Goal: Task Accomplishment & Management: Manage account settings

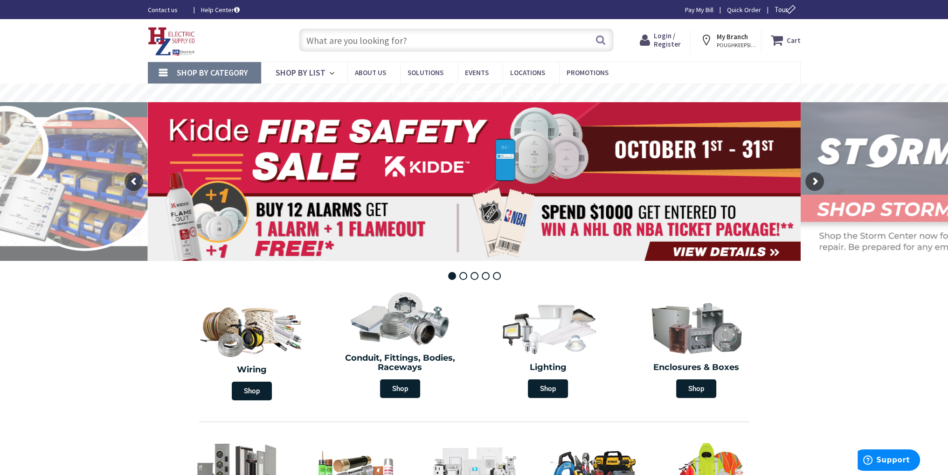
click at [668, 42] on span "Login / Register" at bounding box center [667, 39] width 27 height 17
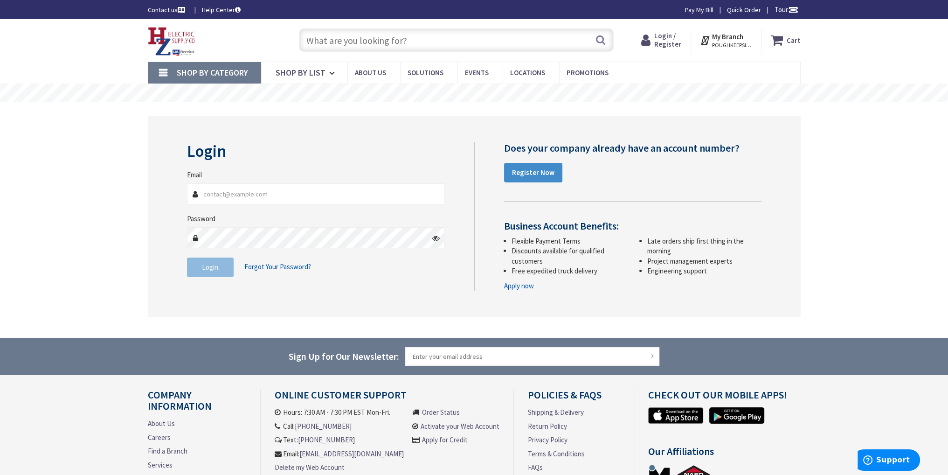
type input "jcservak@onteora.k12.ny.us"
click at [229, 271] on button "Login" at bounding box center [210, 267] width 47 height 20
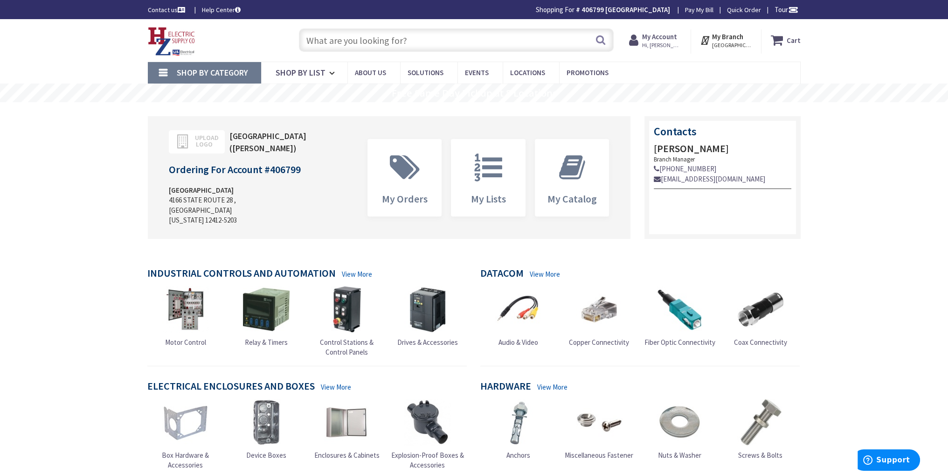
click at [675, 34] on strong "My Account" at bounding box center [659, 36] width 35 height 9
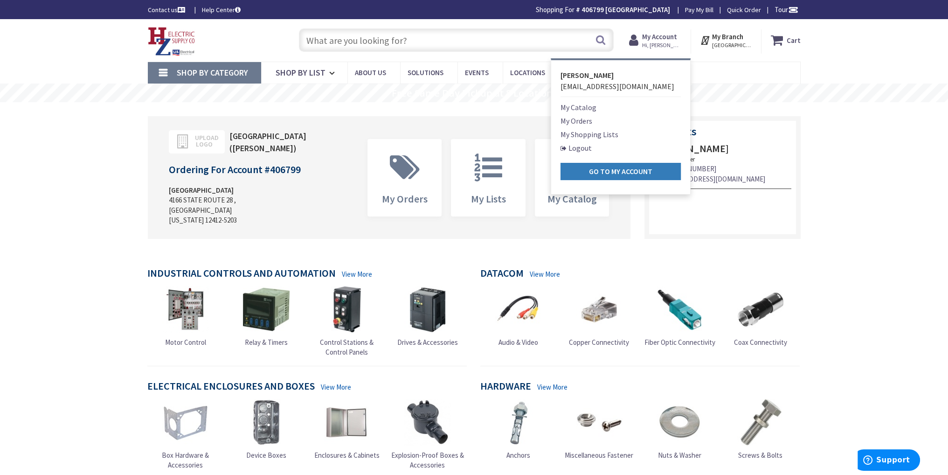
click at [610, 174] on strong "Go to My Account" at bounding box center [620, 170] width 63 height 9
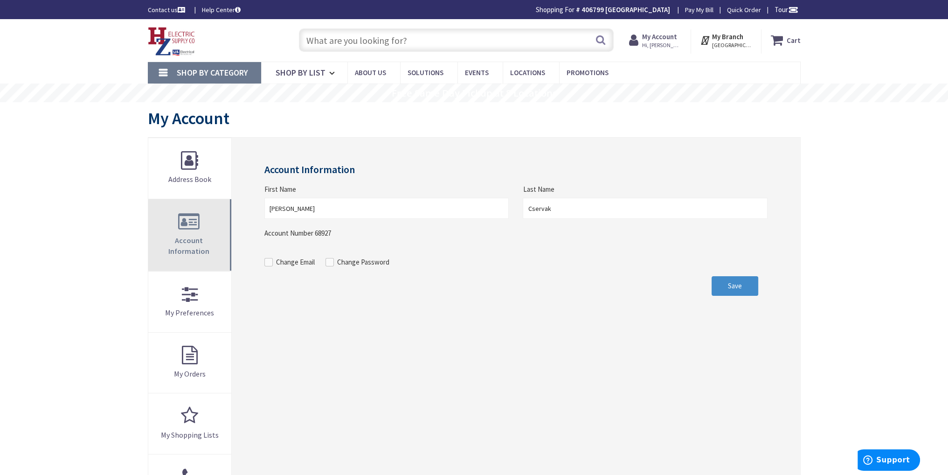
click at [198, 237] on span "Account Information" at bounding box center [188, 246] width 41 height 20
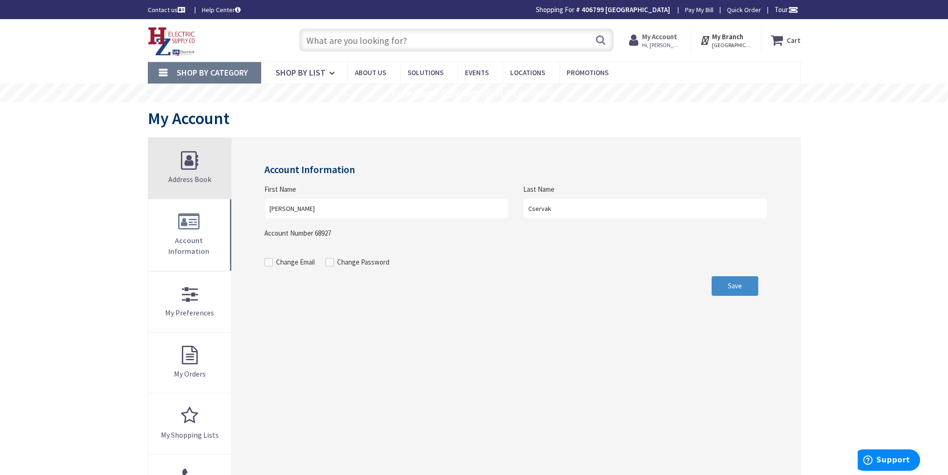
click at [187, 166] on link "Address Book" at bounding box center [189, 168] width 83 height 61
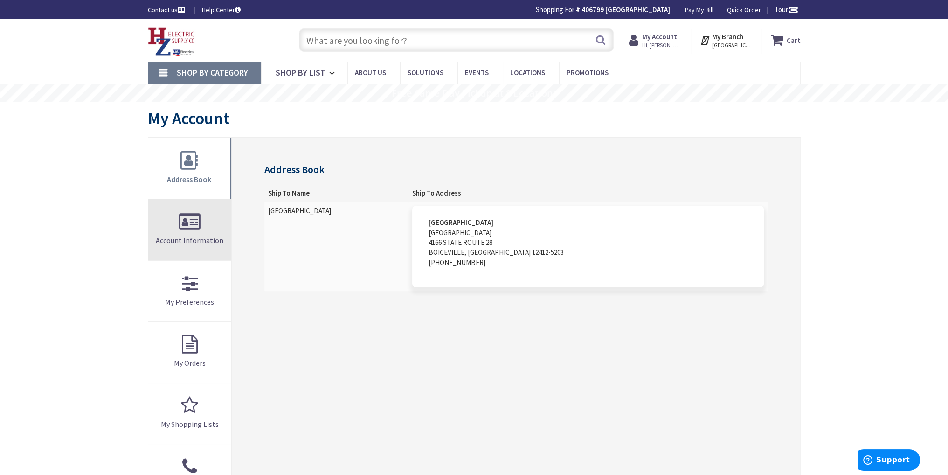
click at [188, 237] on span "Account Information" at bounding box center [190, 240] width 68 height 9
